Goal: Task Accomplishment & Management: Use online tool/utility

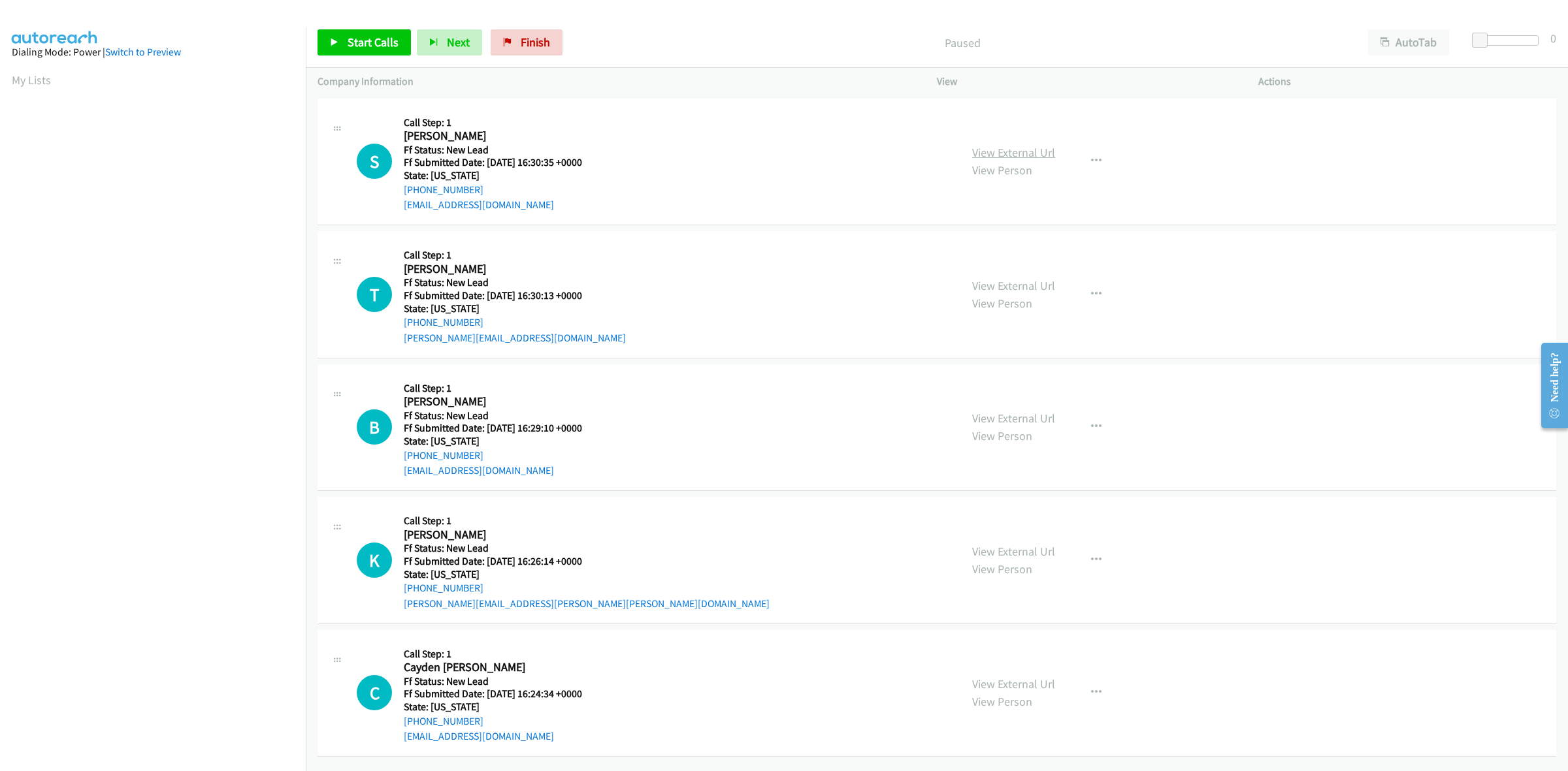
click at [1007, 152] on link "View External Url" at bounding box center [1014, 153] width 83 height 15
click at [1028, 284] on link "View External Url" at bounding box center [1014, 286] width 83 height 15
click at [1037, 415] on link "View External Url" at bounding box center [1014, 418] width 83 height 15
click at [1028, 553] on link "View External Url" at bounding box center [1014, 552] width 83 height 15
click at [1037, 681] on link "View External Url" at bounding box center [1014, 684] width 83 height 15
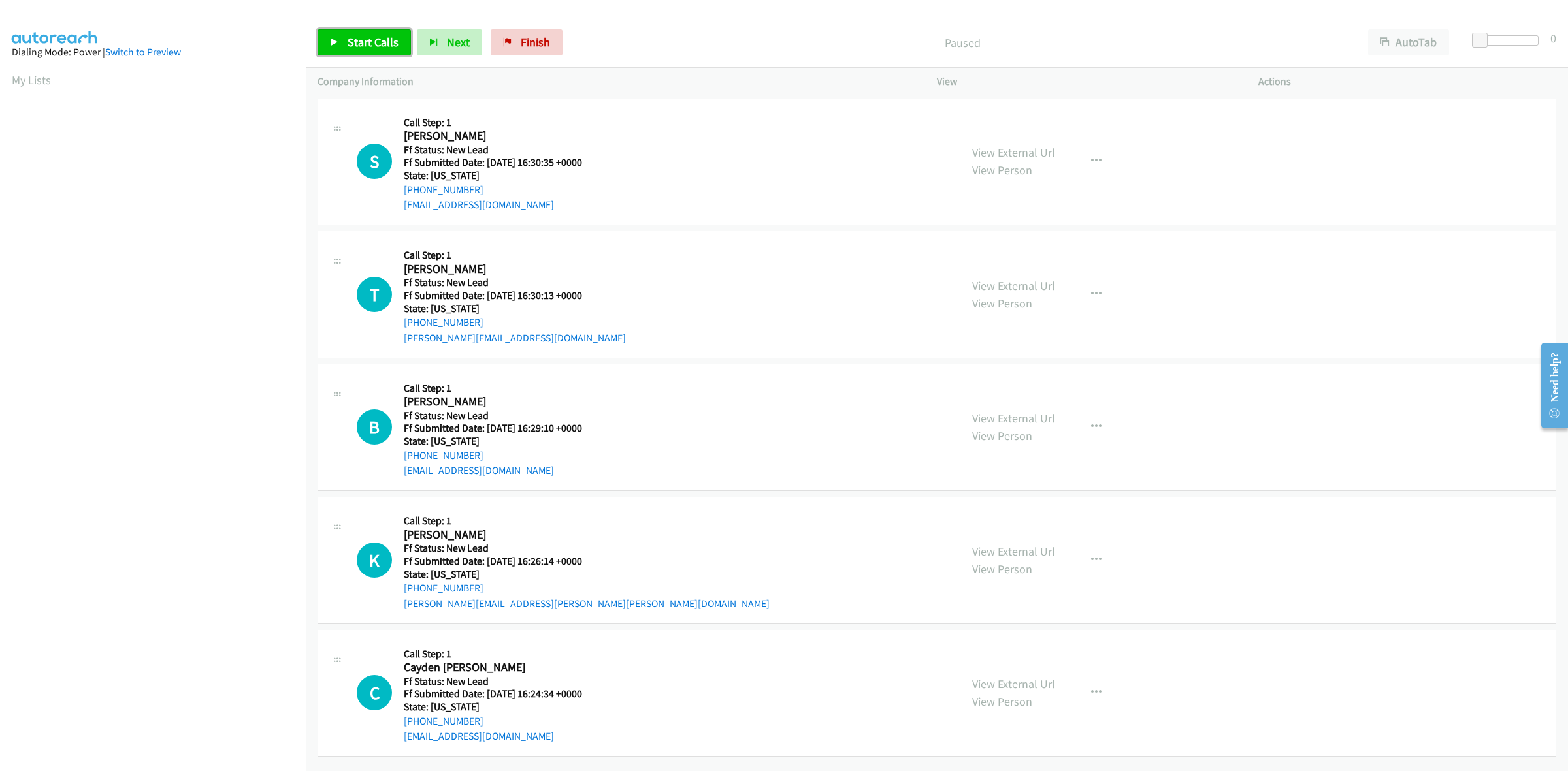
drag, startPoint x: 367, startPoint y: 34, endPoint x: 392, endPoint y: 29, distance: 25.5
click at [367, 34] on link "Start Calls" at bounding box center [363, 42] width 93 height 26
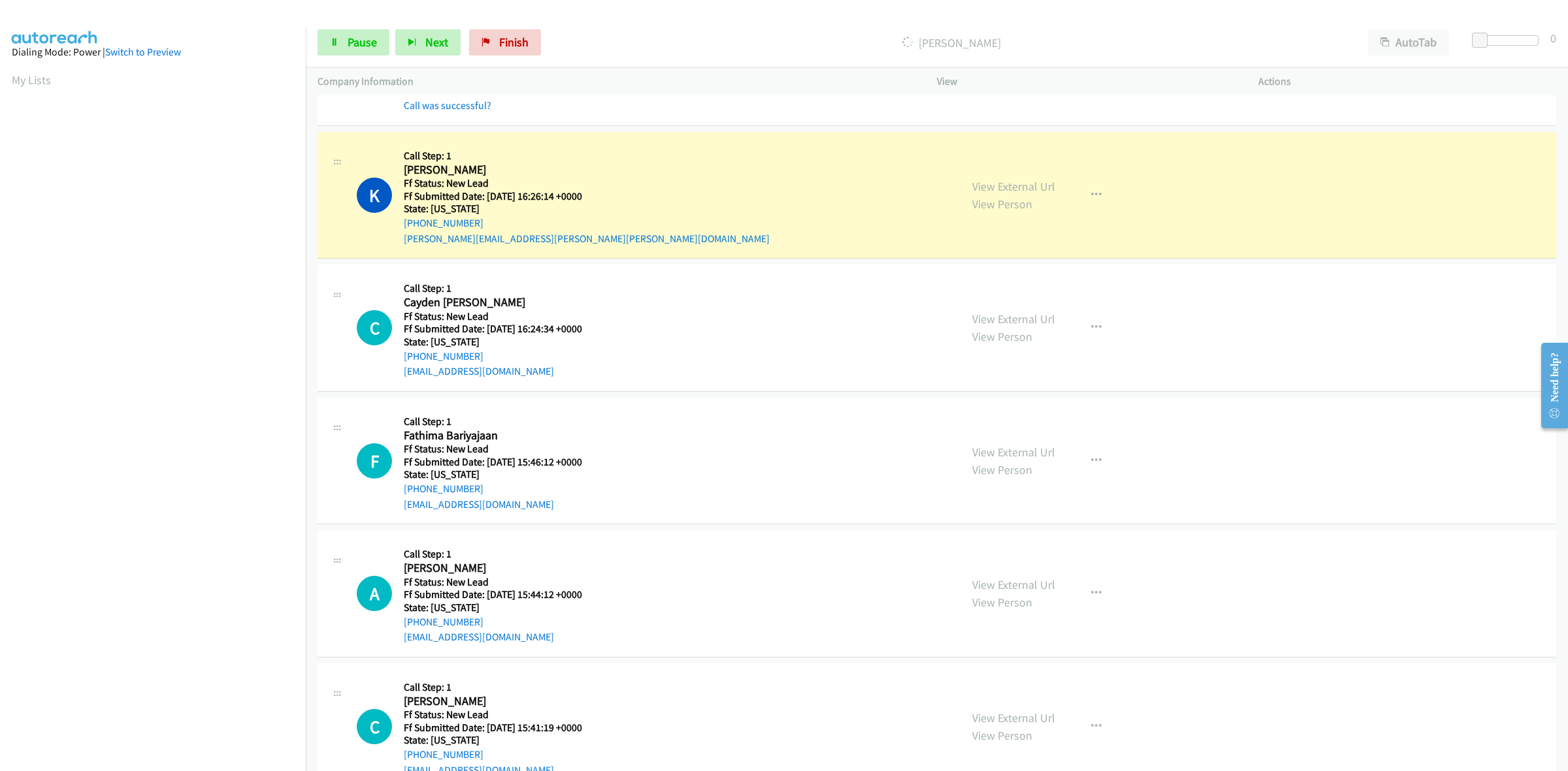
scroll to position [491, 0]
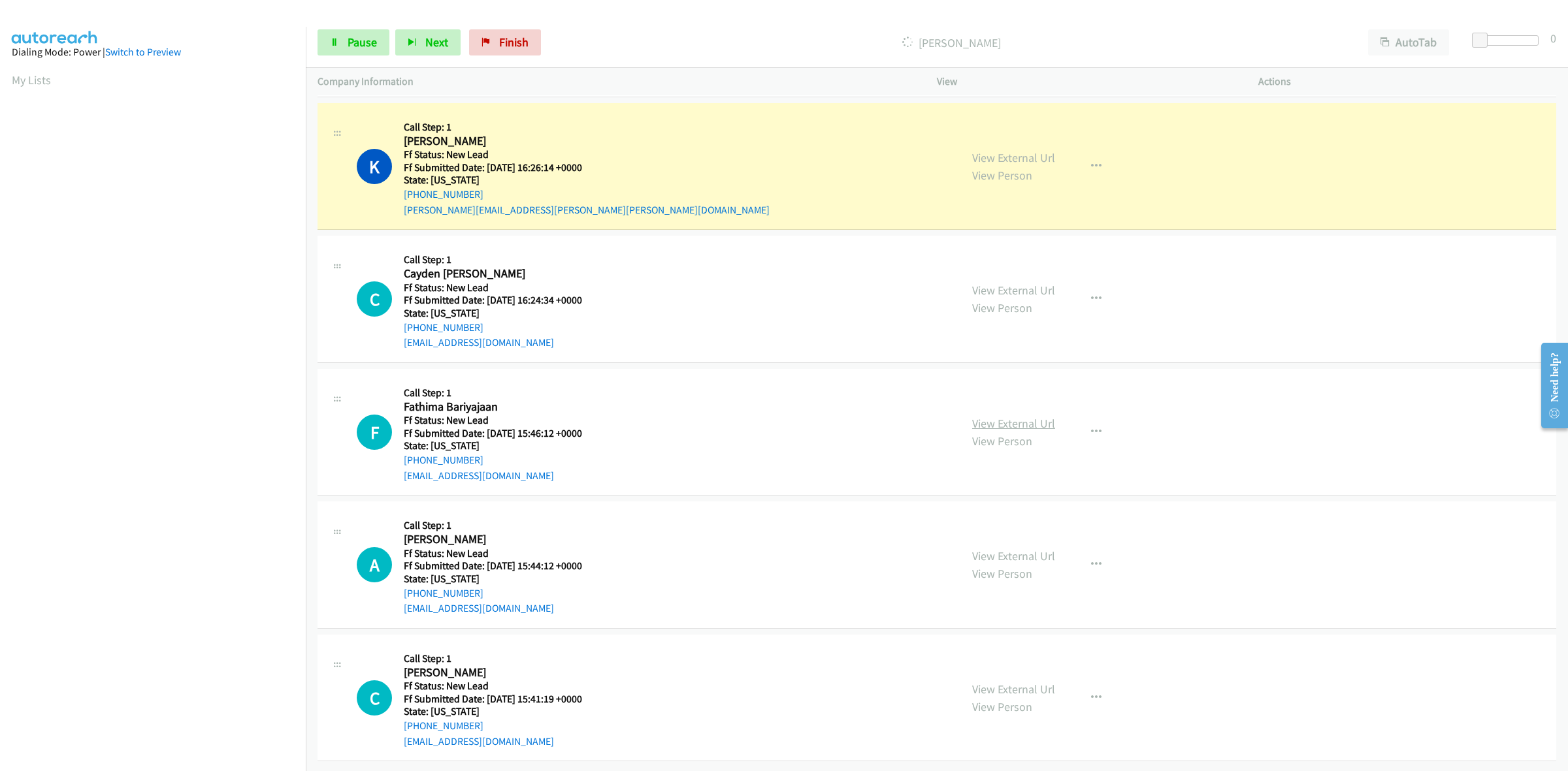
click at [1024, 417] on link "View External Url" at bounding box center [1014, 424] width 83 height 15
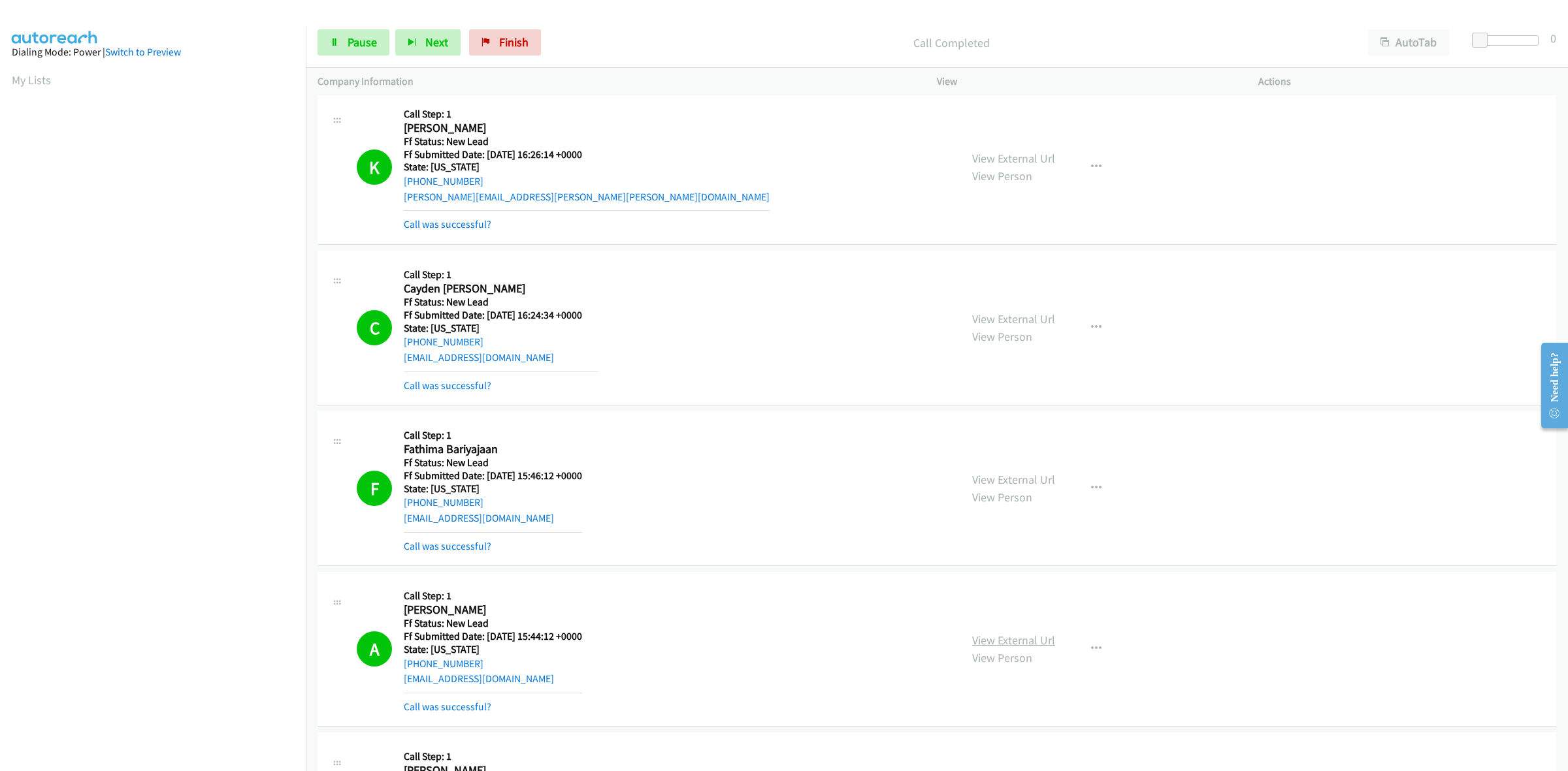
click at [999, 634] on link "View External Url" at bounding box center [1014, 641] width 83 height 15
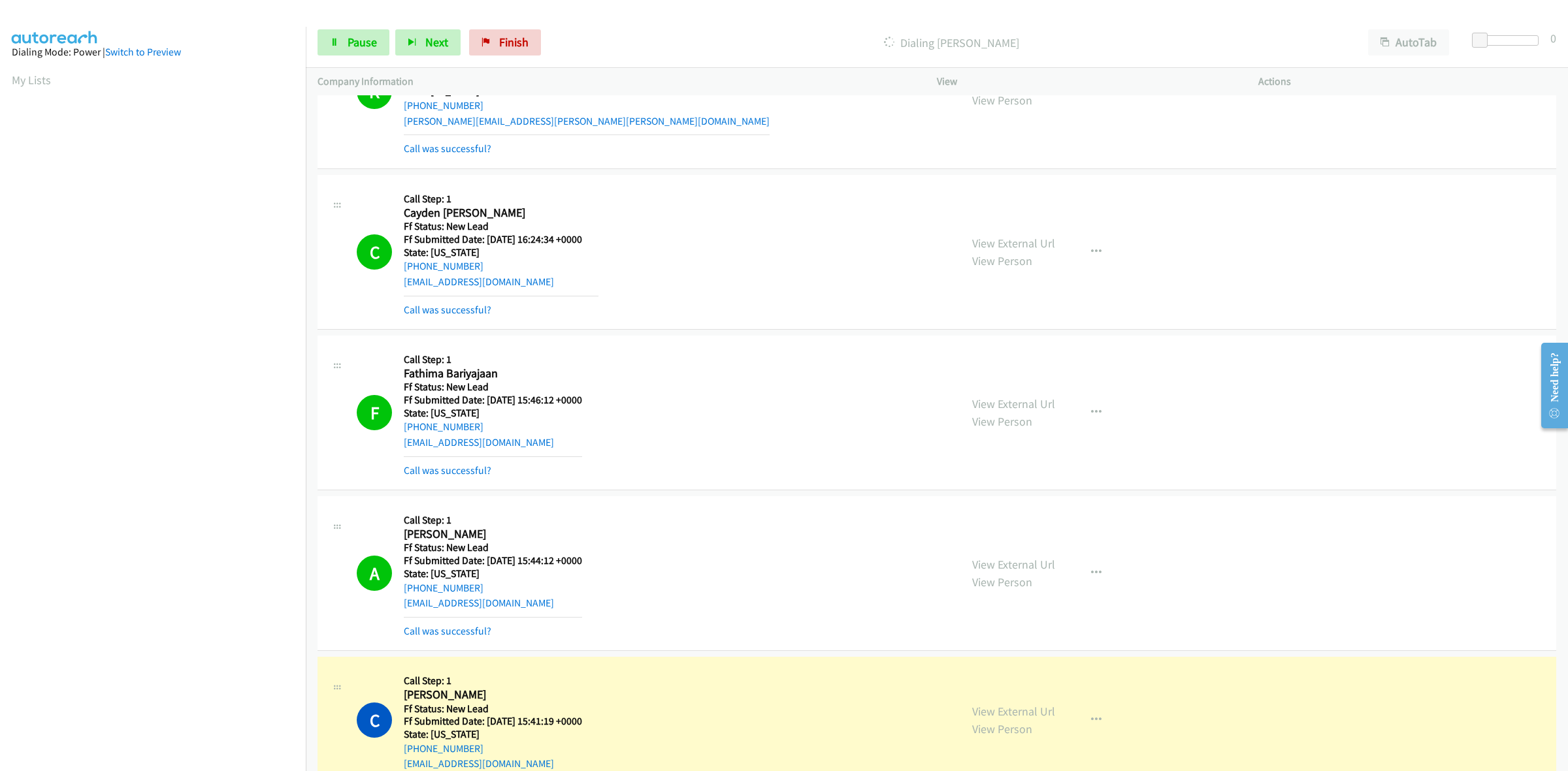
scroll to position [981, 0]
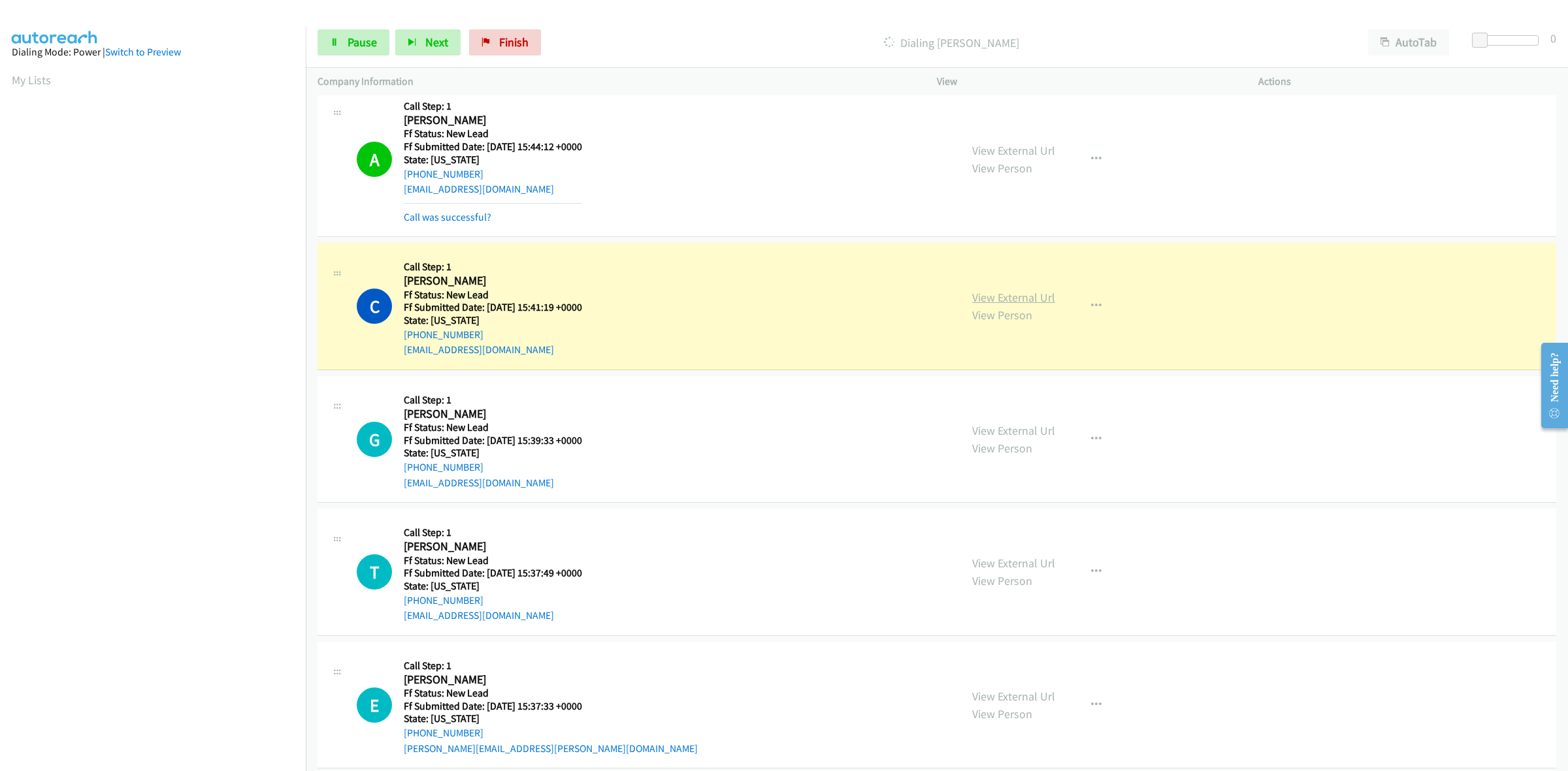
click at [1014, 293] on link "View External Url" at bounding box center [1014, 297] width 83 height 15
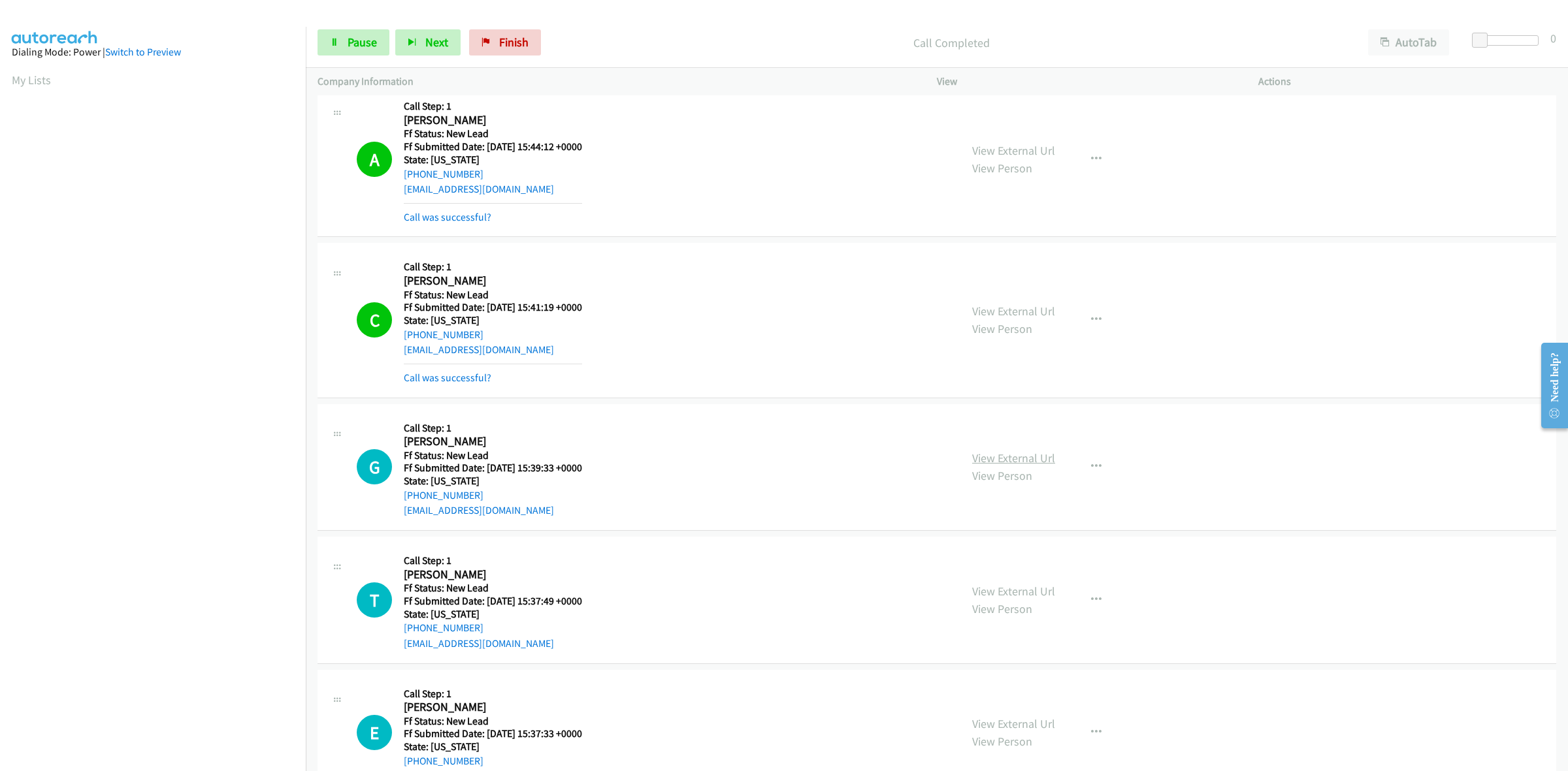
click at [1011, 455] on link "View External Url" at bounding box center [1014, 459] width 83 height 15
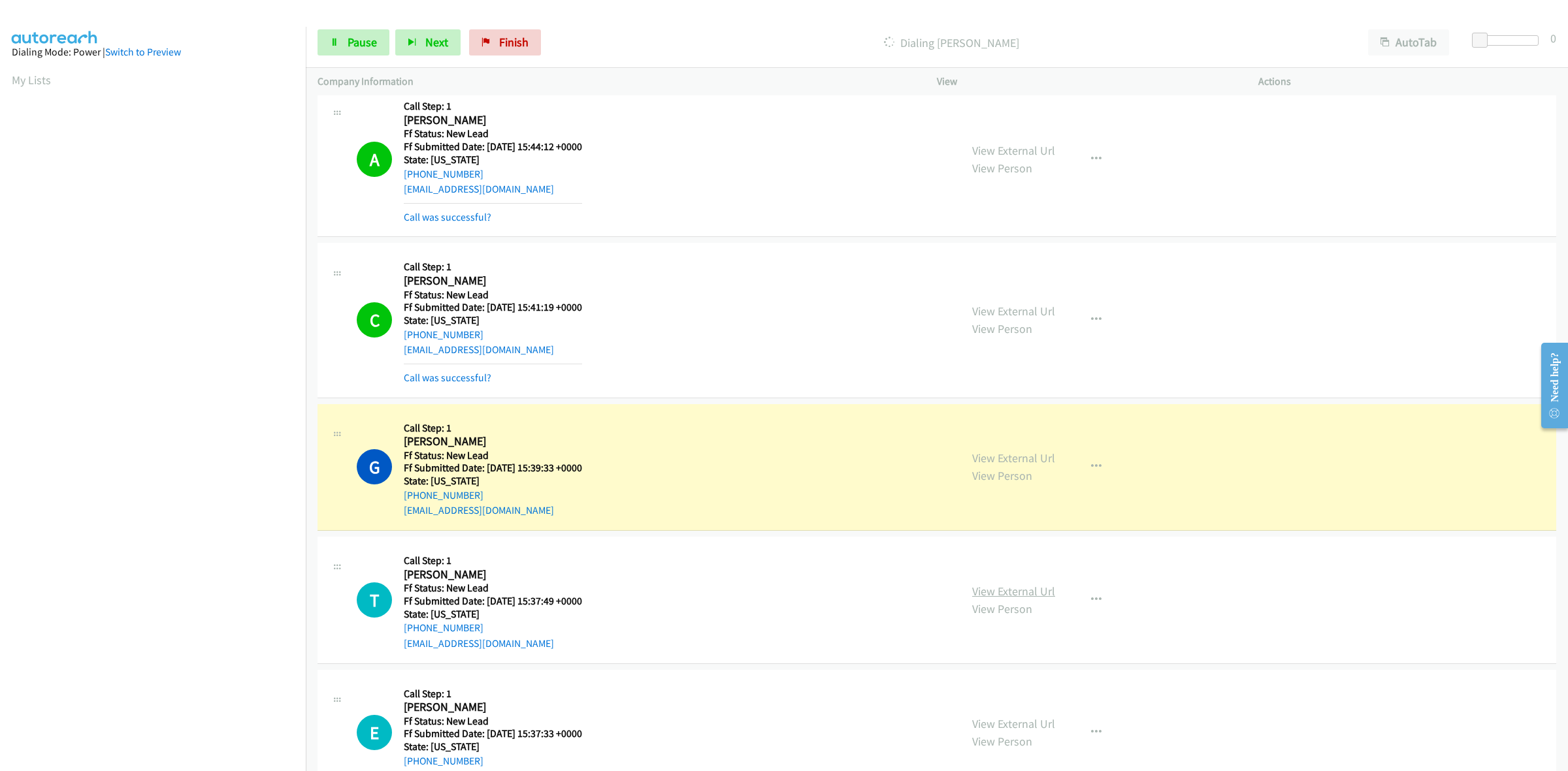
click at [1001, 587] on link "View External Url" at bounding box center [1014, 592] width 83 height 15
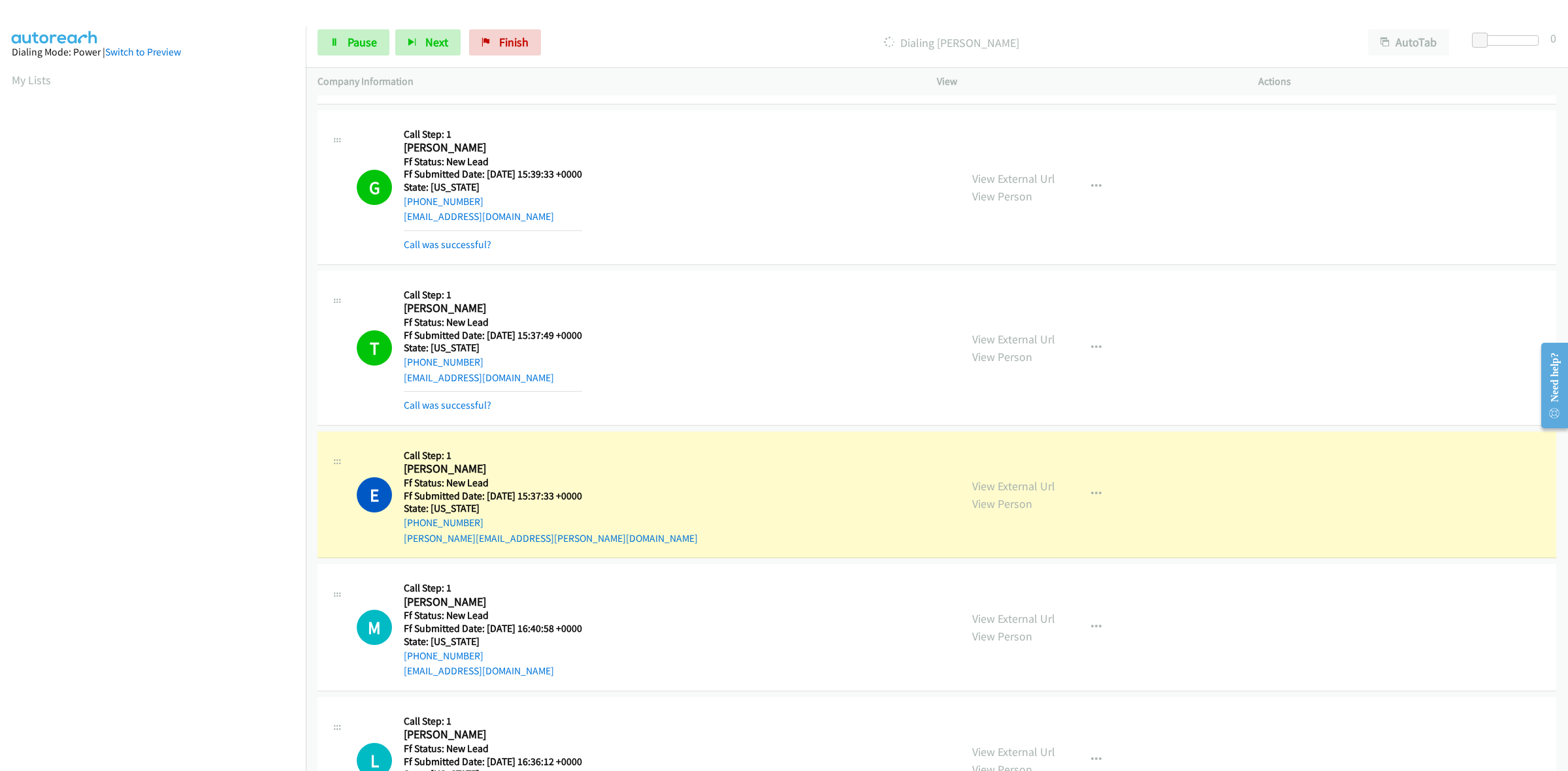
scroll to position [1389, 0]
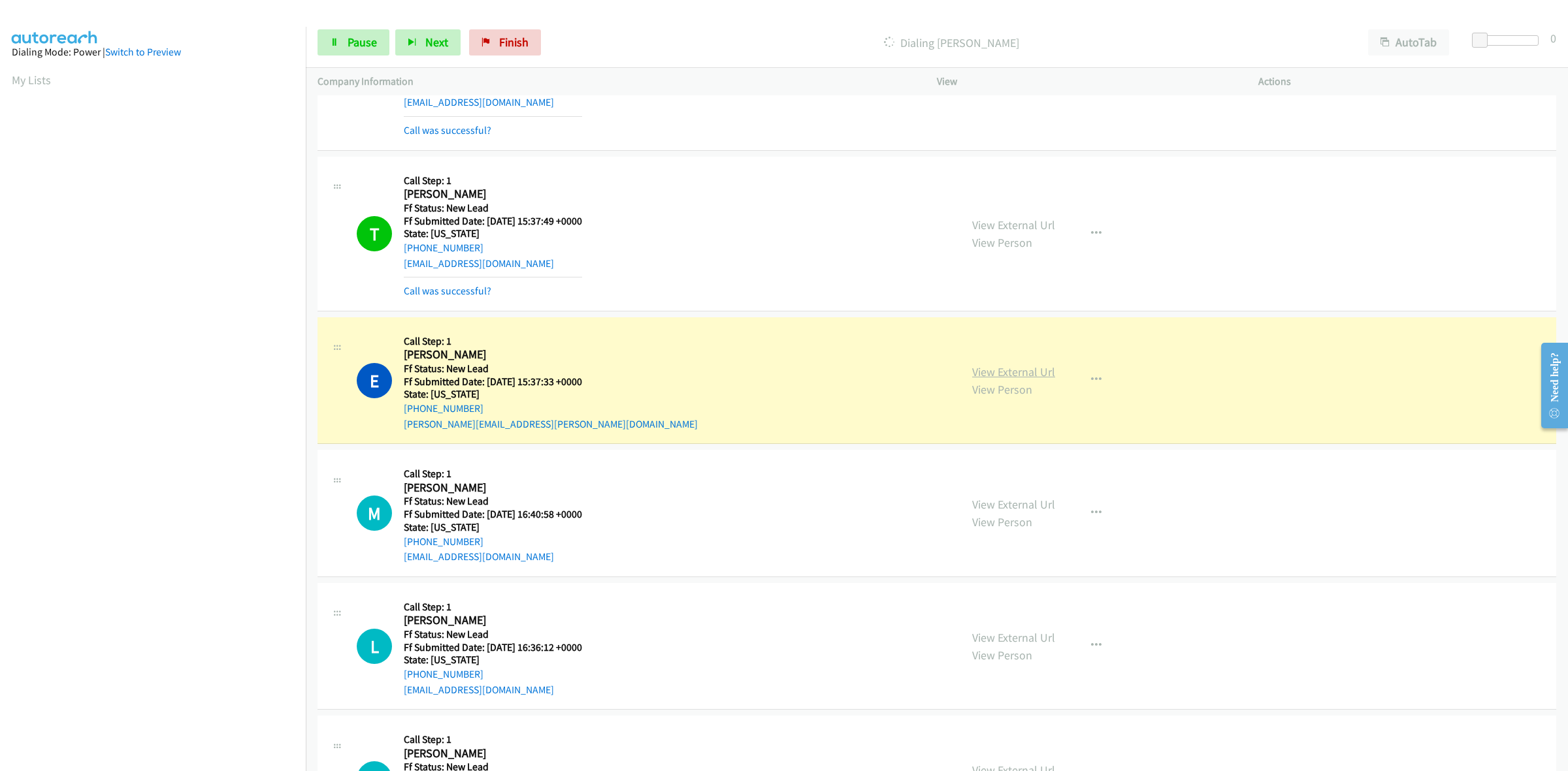
click at [995, 369] on link "View External Url" at bounding box center [1014, 372] width 83 height 15
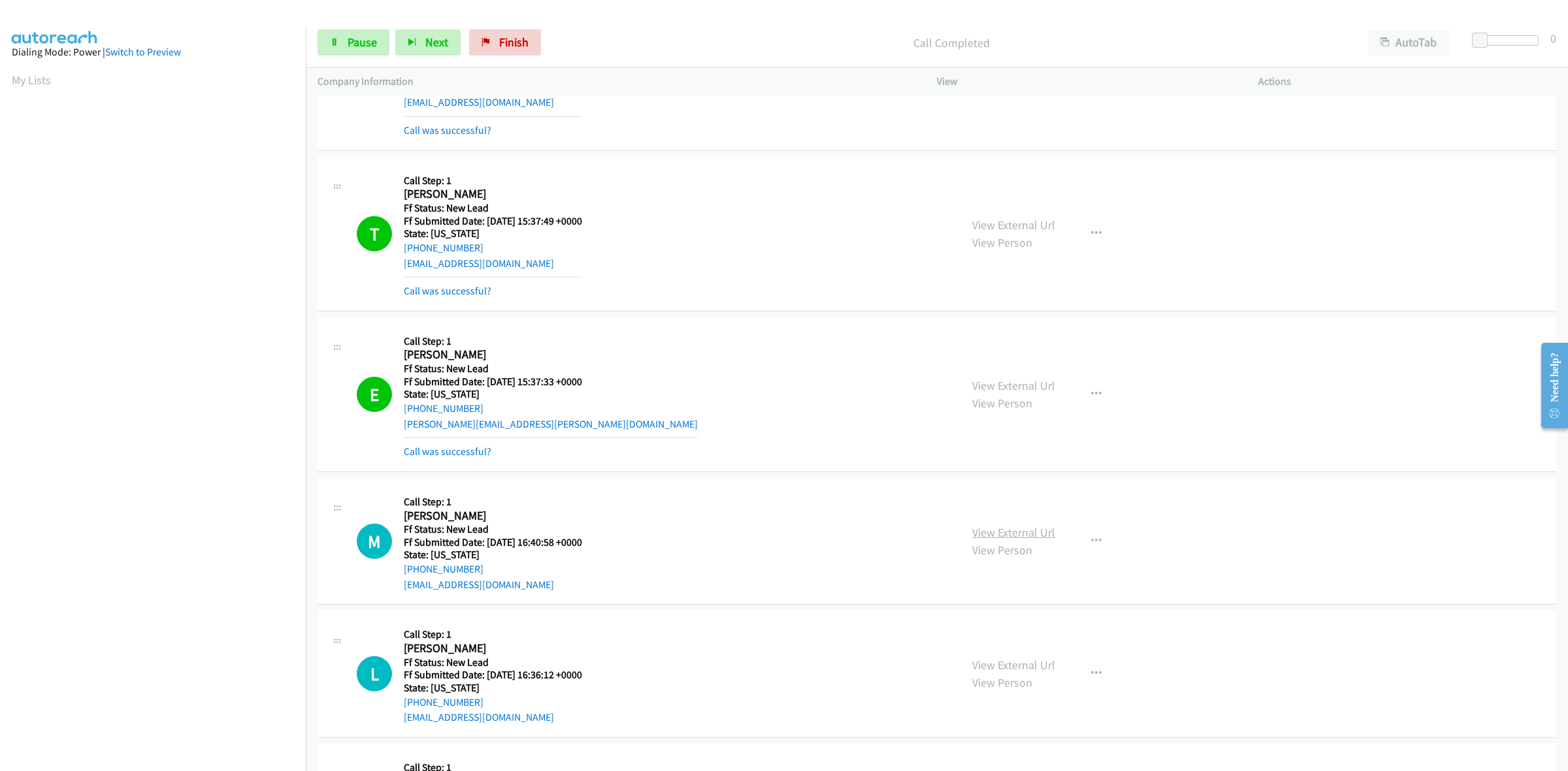
click at [1026, 534] on link "View External Url" at bounding box center [1014, 532] width 83 height 15
click at [1007, 670] on link "View External Url" at bounding box center [1014, 665] width 83 height 15
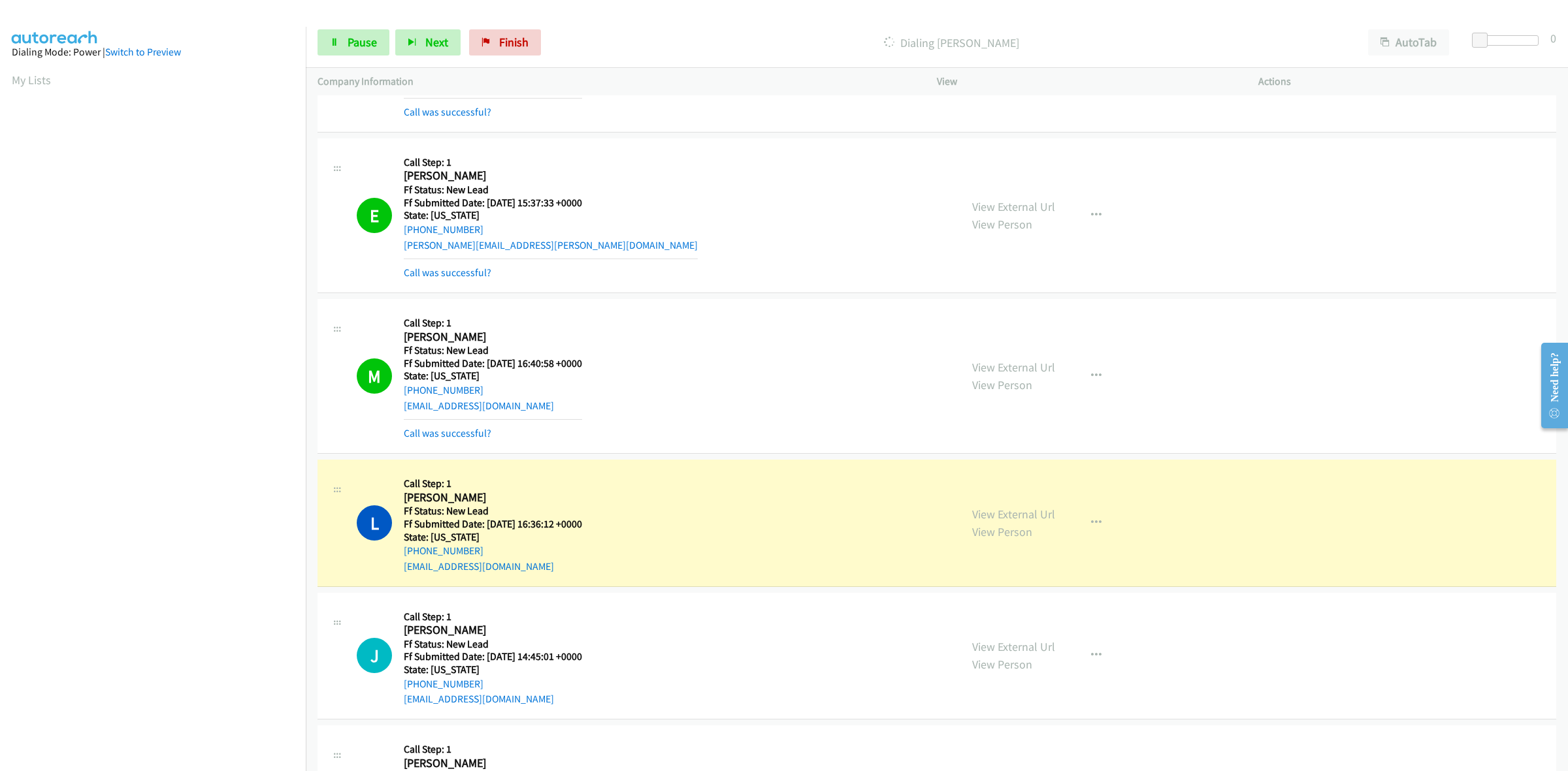
scroll to position [1634, 0]
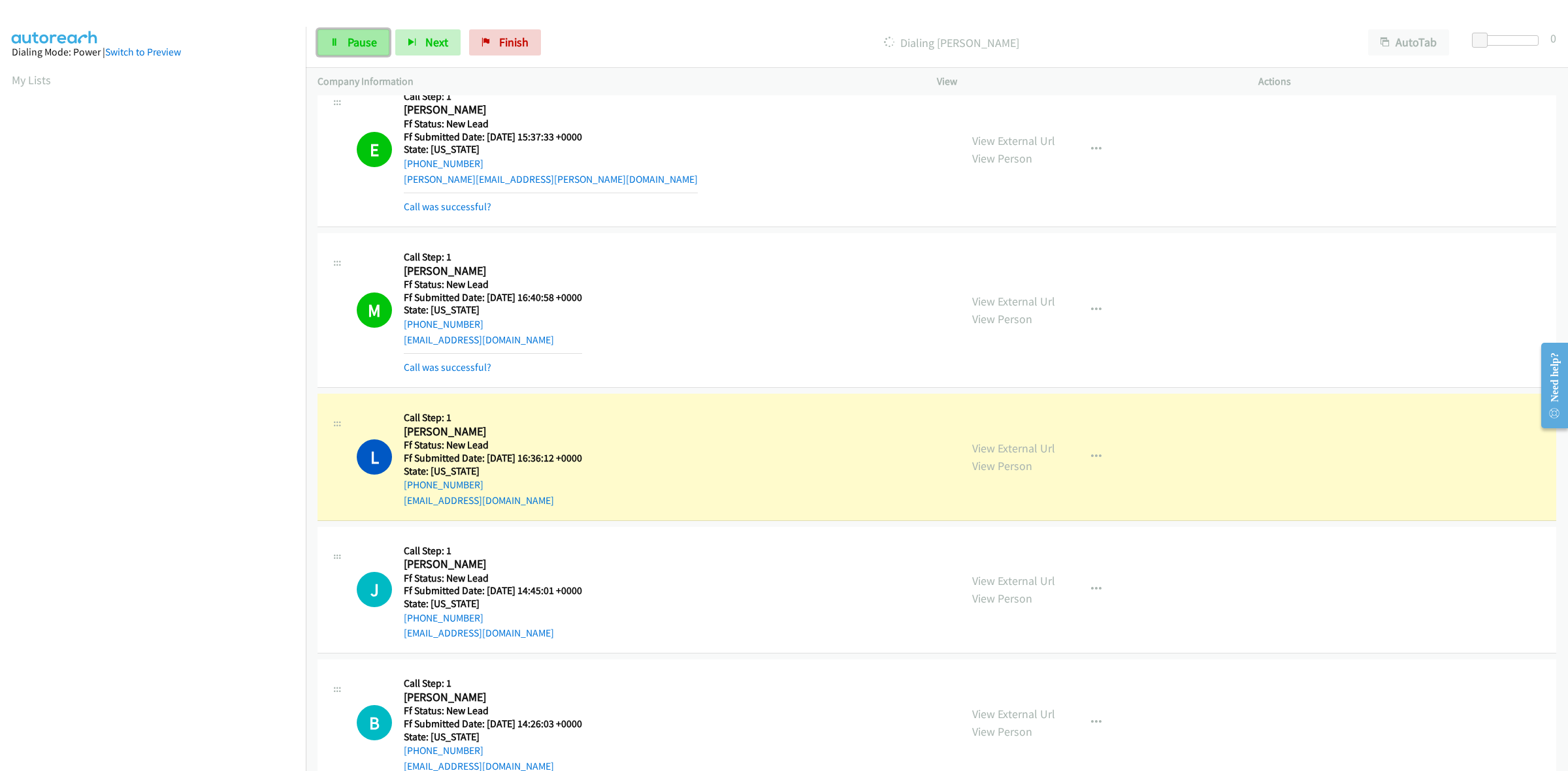
click at [364, 40] on span "Pause" at bounding box center [362, 42] width 29 height 15
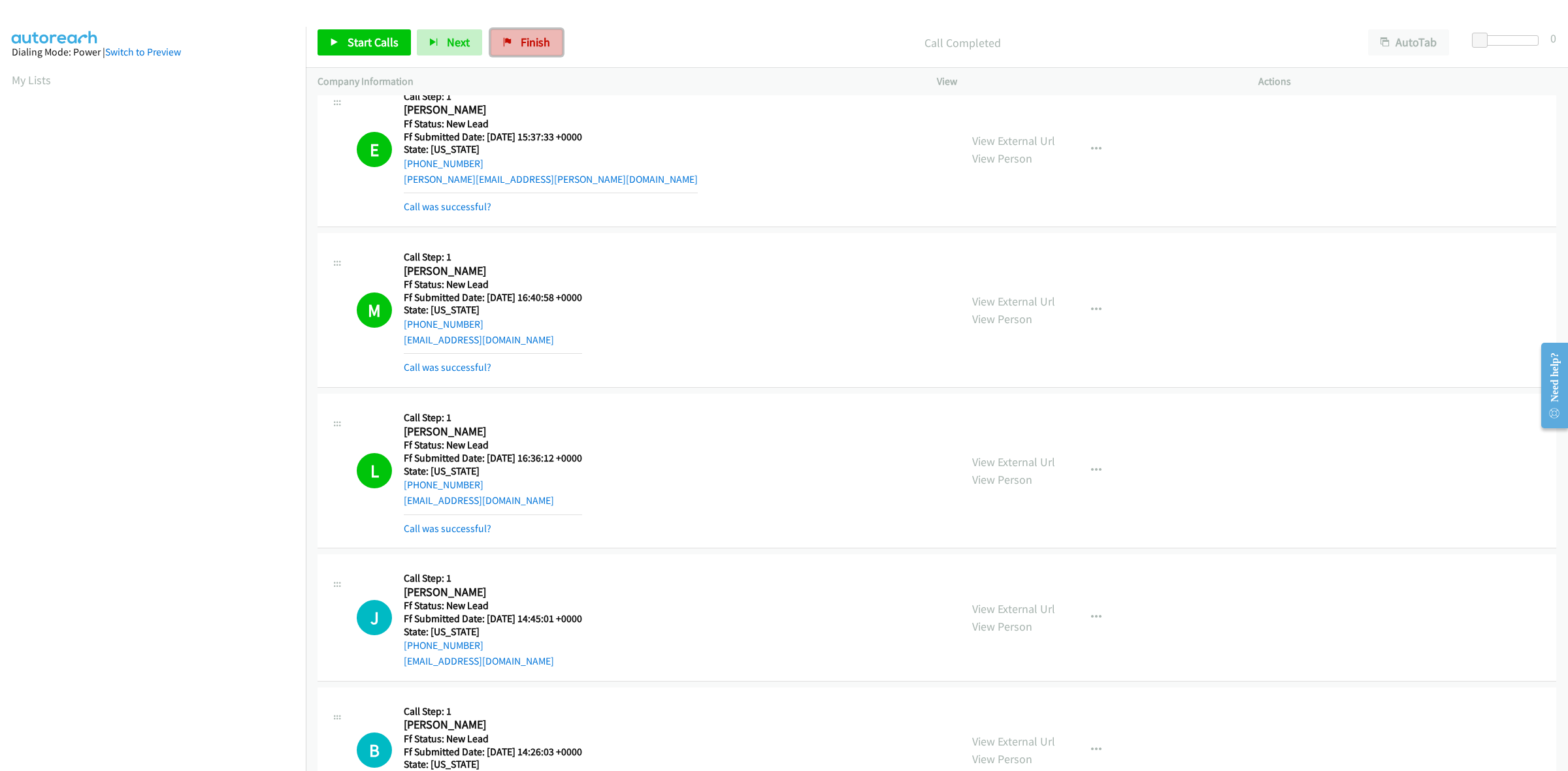
click at [536, 37] on span "Finish" at bounding box center [535, 42] width 29 height 15
